Goal: Task Accomplishment & Management: Use online tool/utility

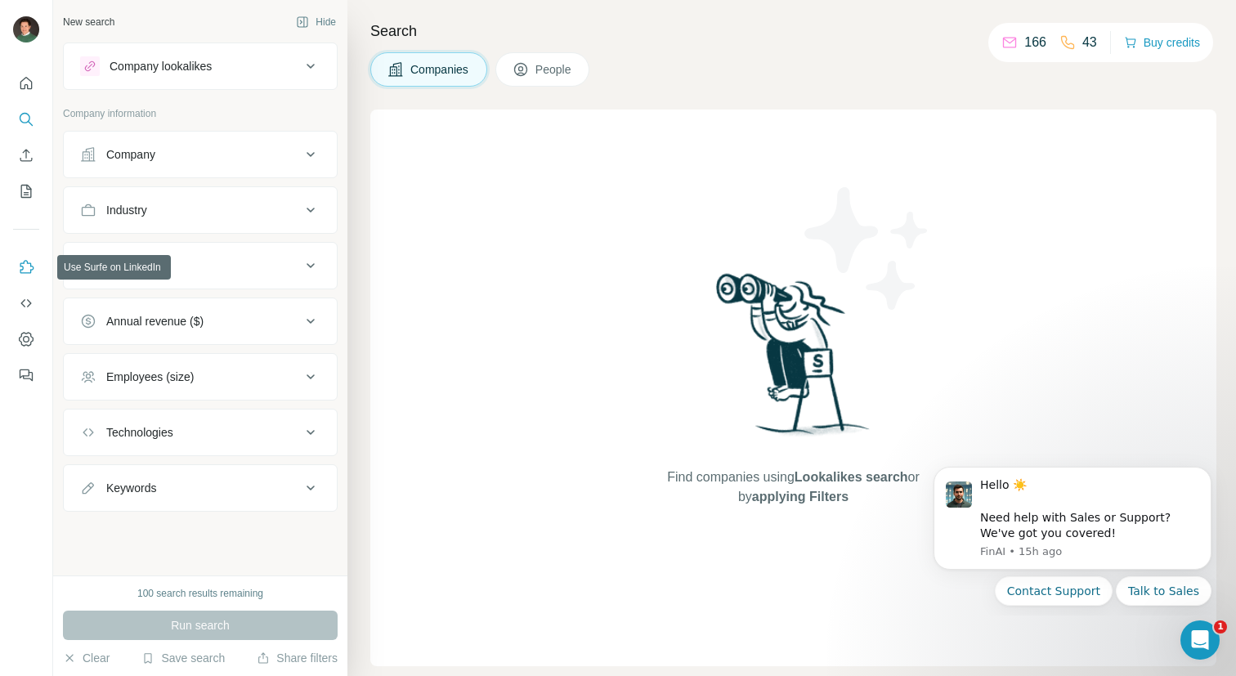
click at [29, 269] on icon "Use Surfe on LinkedIn" at bounding box center [26, 267] width 16 height 16
click at [23, 265] on icon "Use Surfe on LinkedIn" at bounding box center [26, 267] width 16 height 16
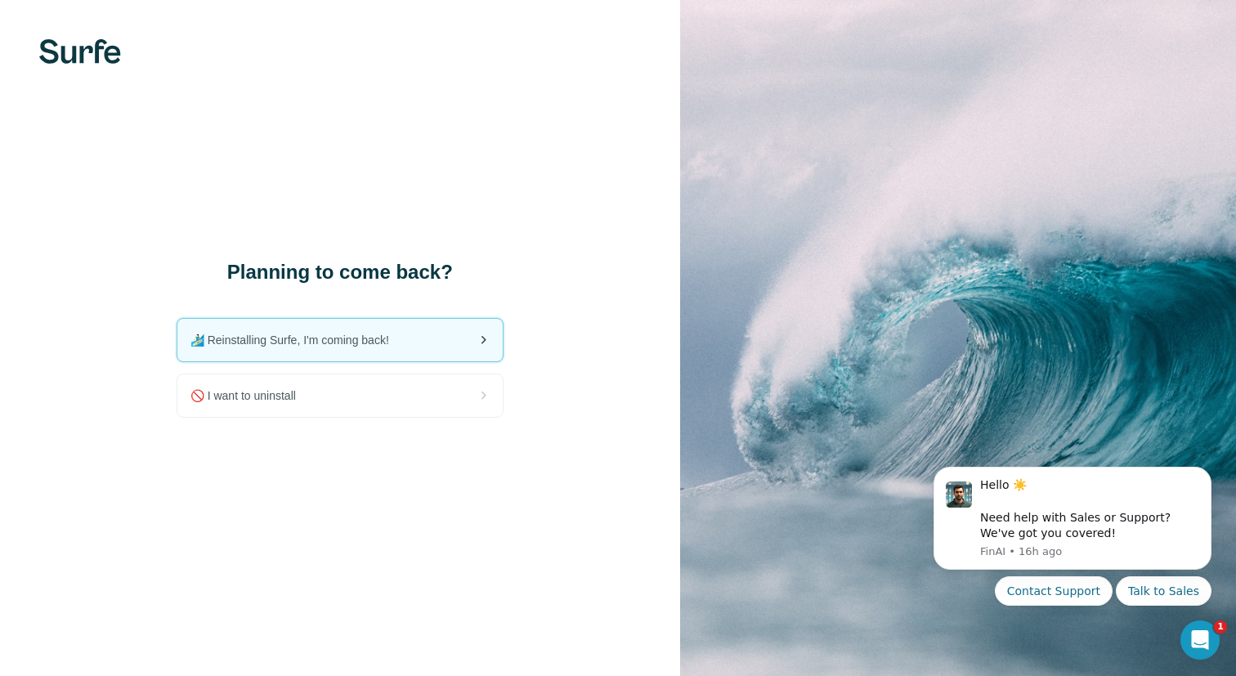
click at [359, 345] on span "🏄🏻‍♂️ Reinstalling Surfe, I'm coming back!" at bounding box center [296, 340] width 212 height 16
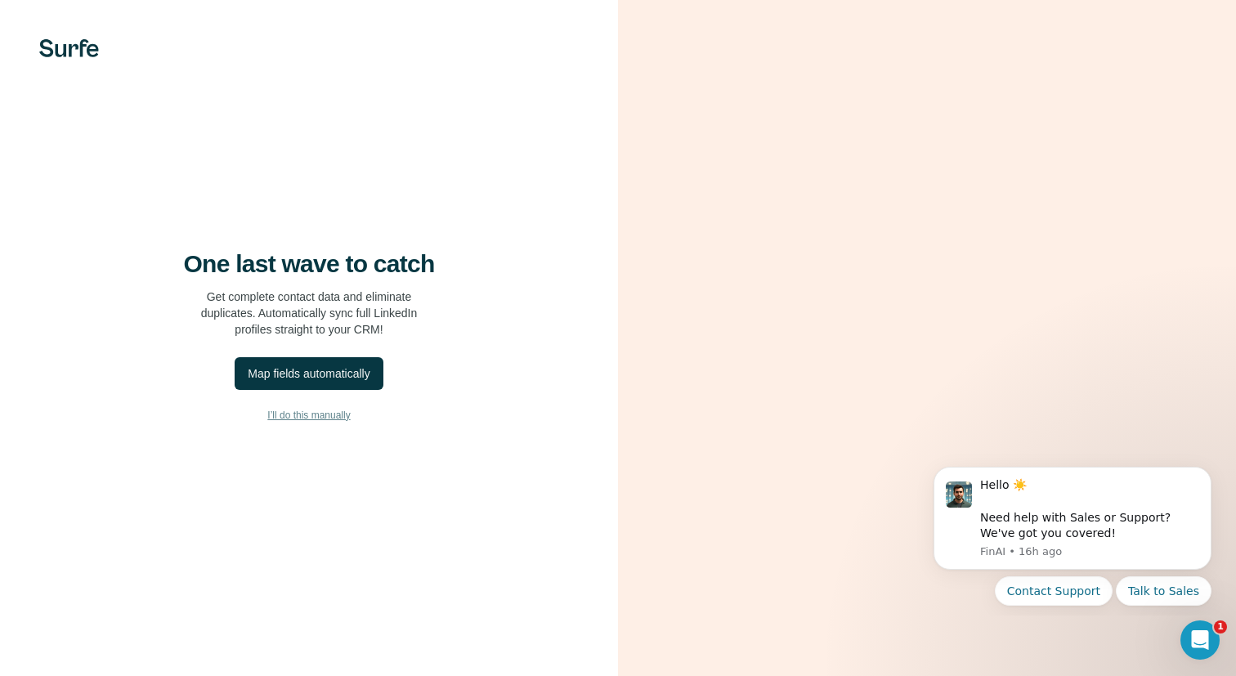
click at [337, 416] on span "I’ll do this manually" at bounding box center [308, 415] width 83 height 15
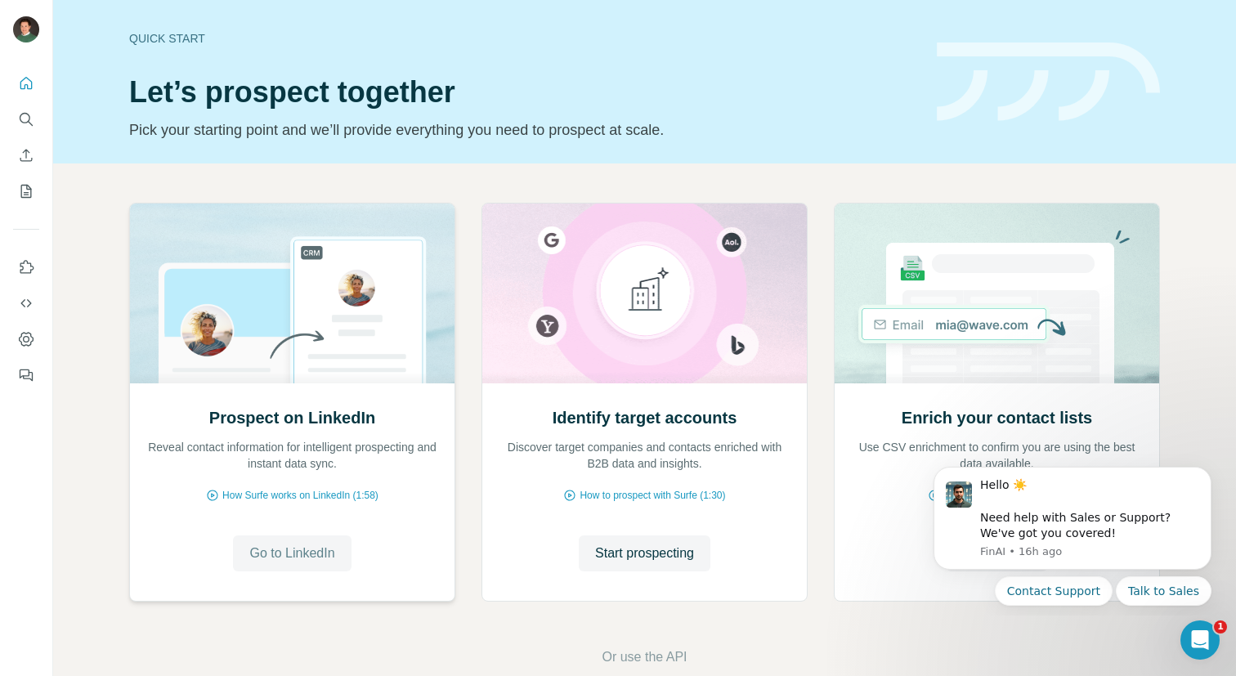
click at [304, 544] on span "Go to LinkedIn" at bounding box center [291, 554] width 85 height 20
click at [259, 549] on span "Go to LinkedIn" at bounding box center [291, 554] width 85 height 20
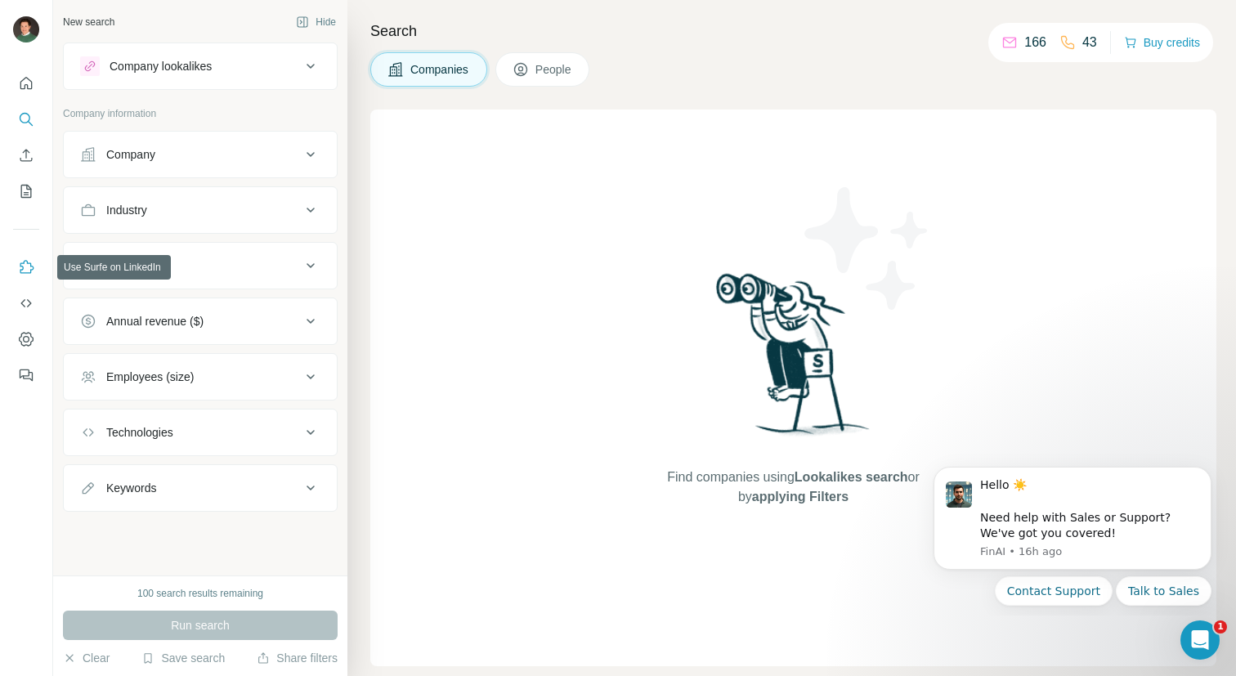
click at [20, 269] on icon "Use Surfe on LinkedIn" at bounding box center [27, 266] width 14 height 13
